Goal: Task Accomplishment & Management: Manage account settings

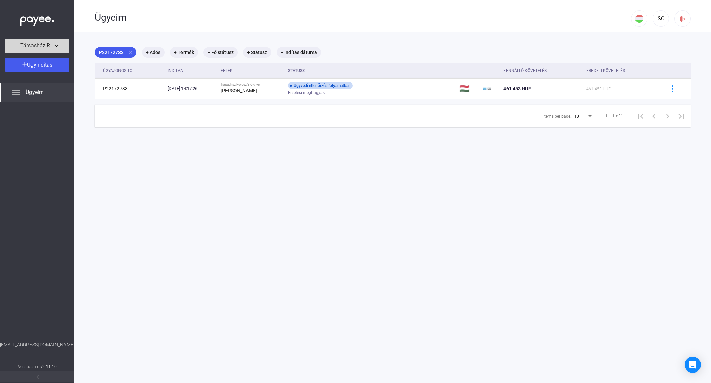
click at [53, 50] on button "Társasház Révész 3-5-7" at bounding box center [37, 46] width 64 height 14
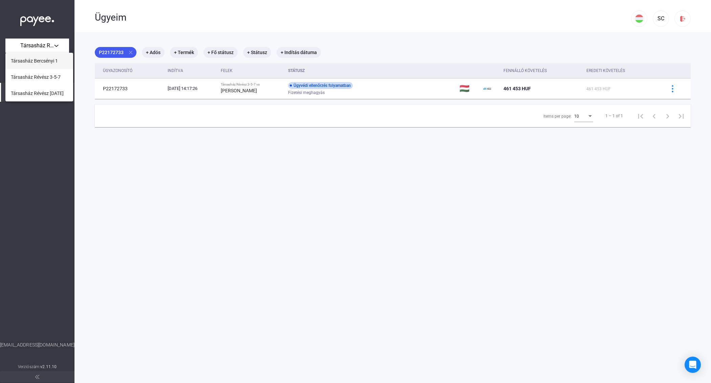
click at [53, 60] on span "Társasház Bercsényi 1" at bounding box center [34, 61] width 47 height 8
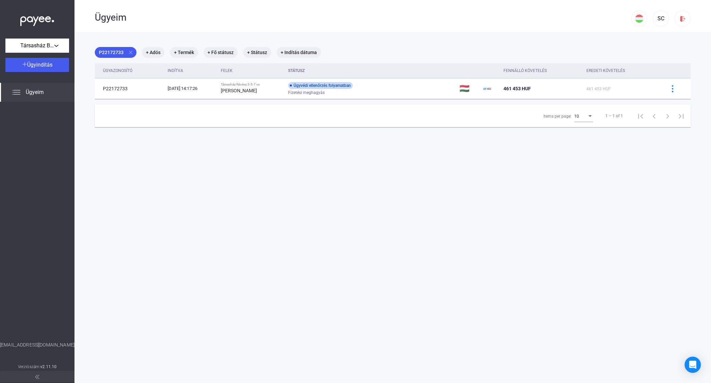
click at [42, 92] on span "Ügyeim" at bounding box center [35, 92] width 18 height 8
click at [45, 41] on button "Társasház Bercsényi 1" at bounding box center [37, 46] width 64 height 14
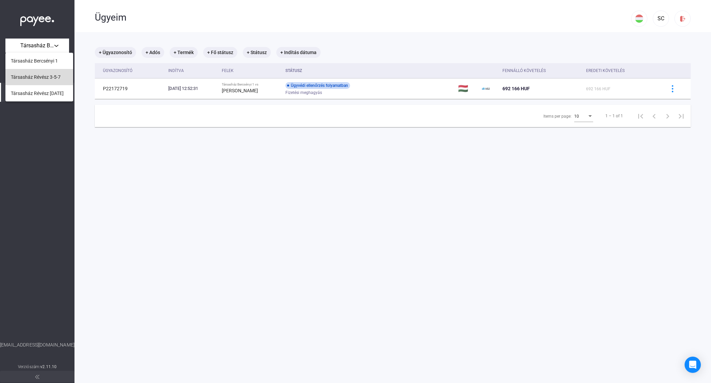
click at [44, 72] on button "Társasház Révész 3-5-7" at bounding box center [39, 77] width 68 height 16
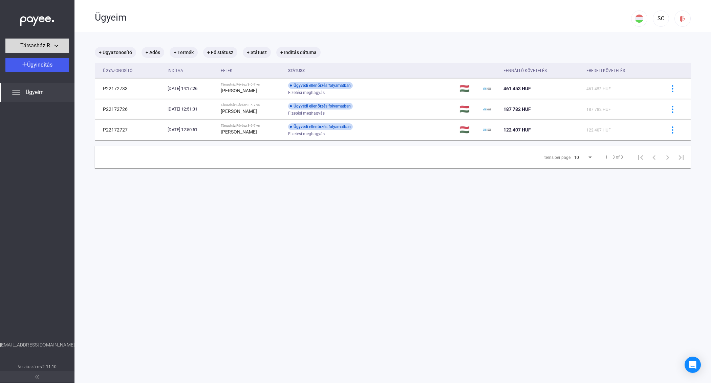
click at [49, 45] on span "Társasház Révész 3-5-7" at bounding box center [37, 46] width 34 height 8
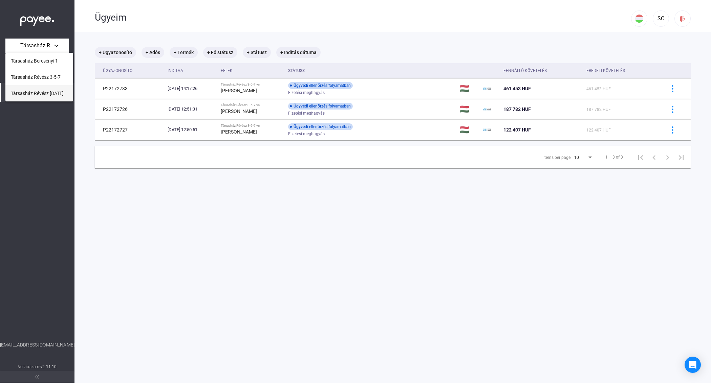
click at [48, 92] on span "Társasház Révész [DATE]" at bounding box center [37, 93] width 53 height 8
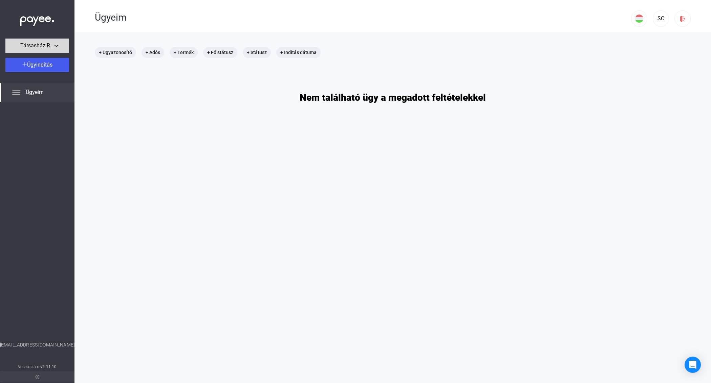
click at [55, 43] on div "Társasház Révész [DATE]" at bounding box center [37, 46] width 60 height 8
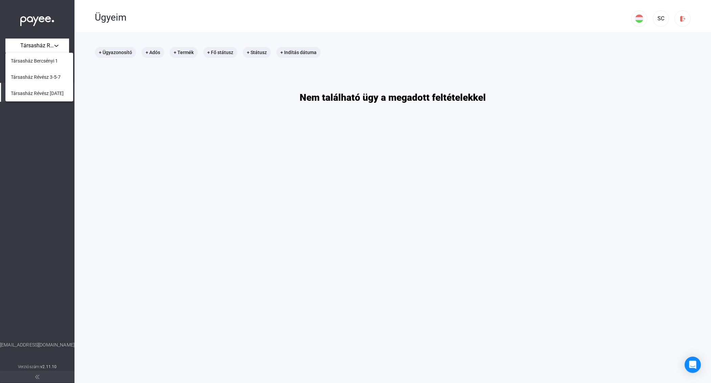
click at [57, 124] on div at bounding box center [355, 191] width 711 height 383
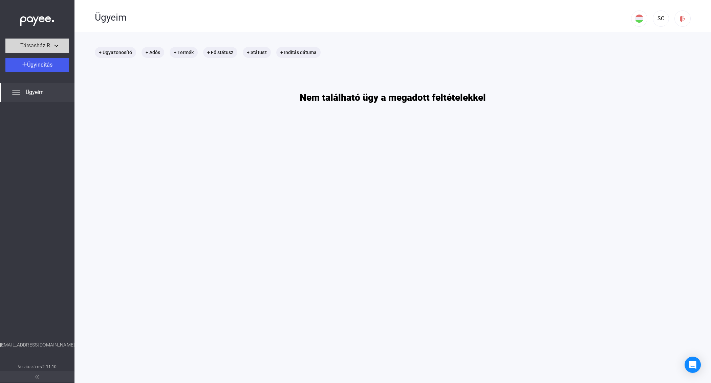
click at [53, 42] on span "Társasház Révész [DATE]" at bounding box center [37, 46] width 34 height 8
